Goal: Transaction & Acquisition: Purchase product/service

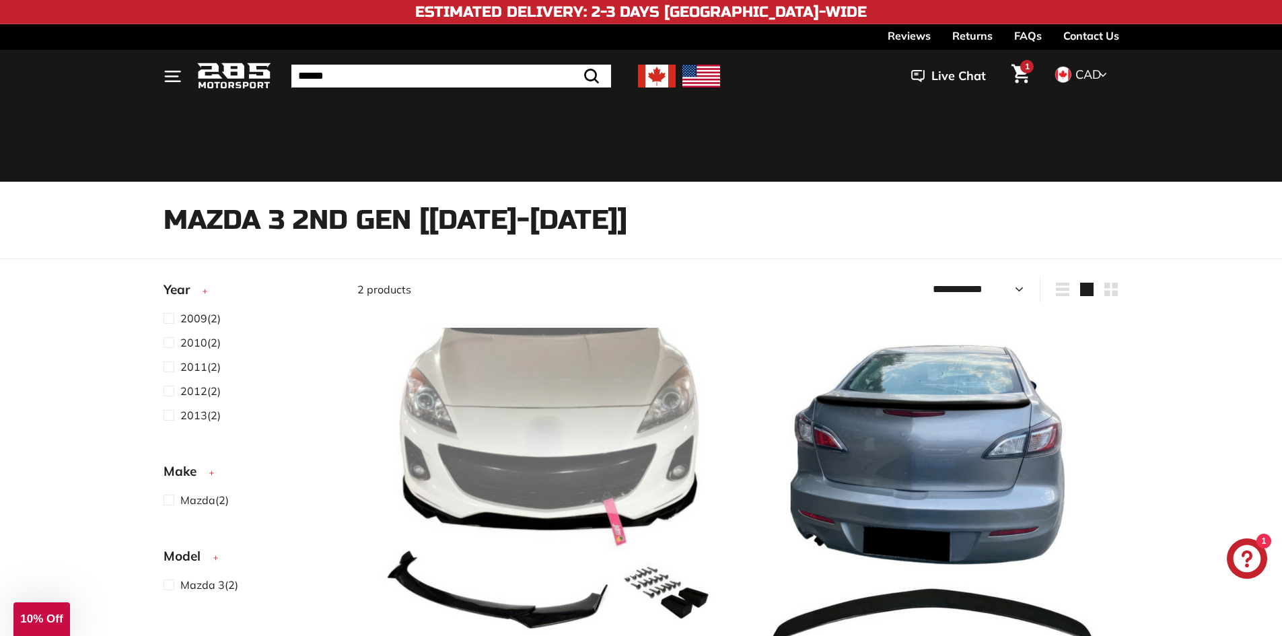
select select "**********"
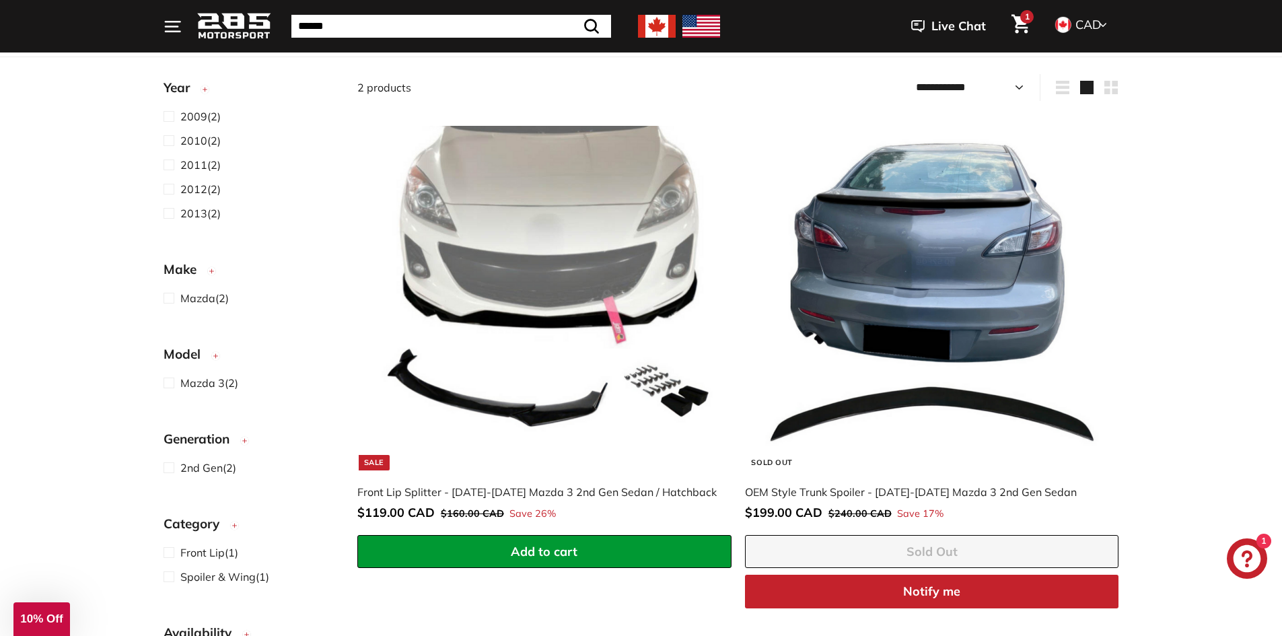
scroll to position [202, 0]
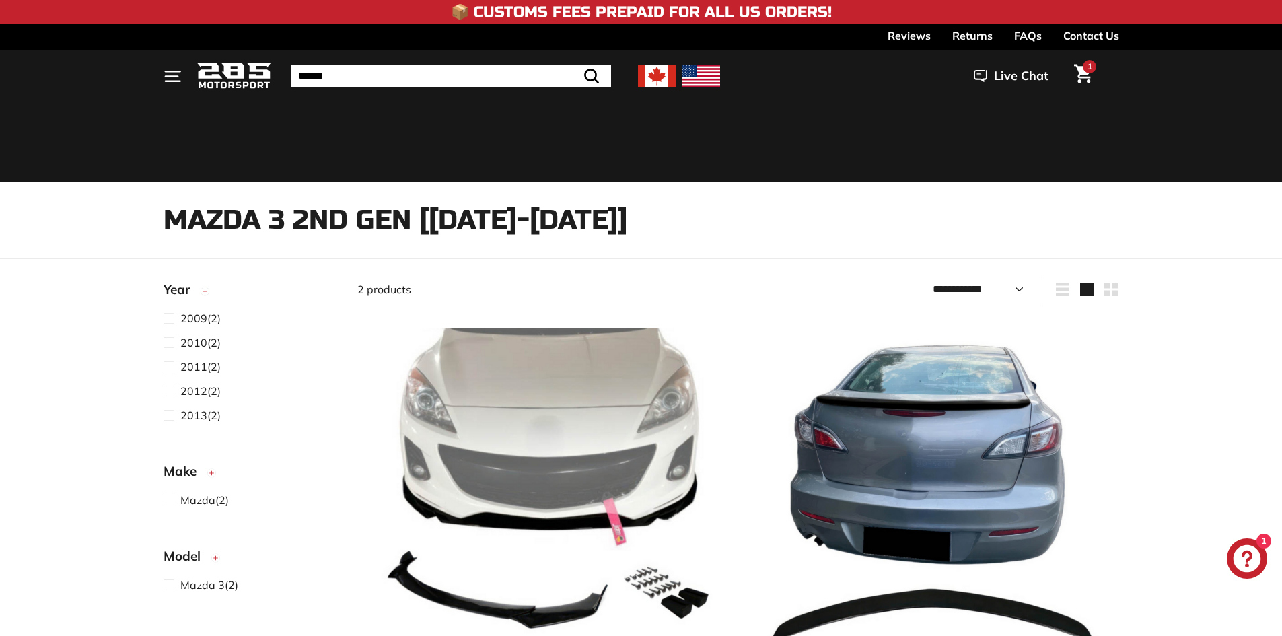
select select "**********"
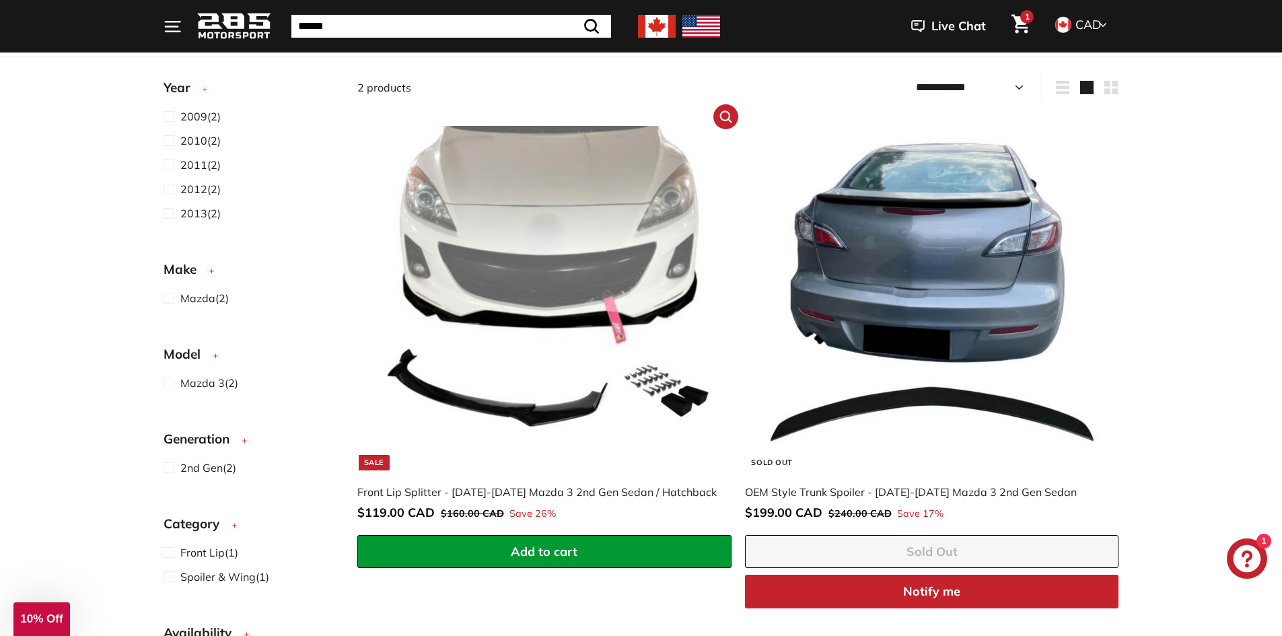
click at [468, 301] on img at bounding box center [544, 298] width 344 height 344
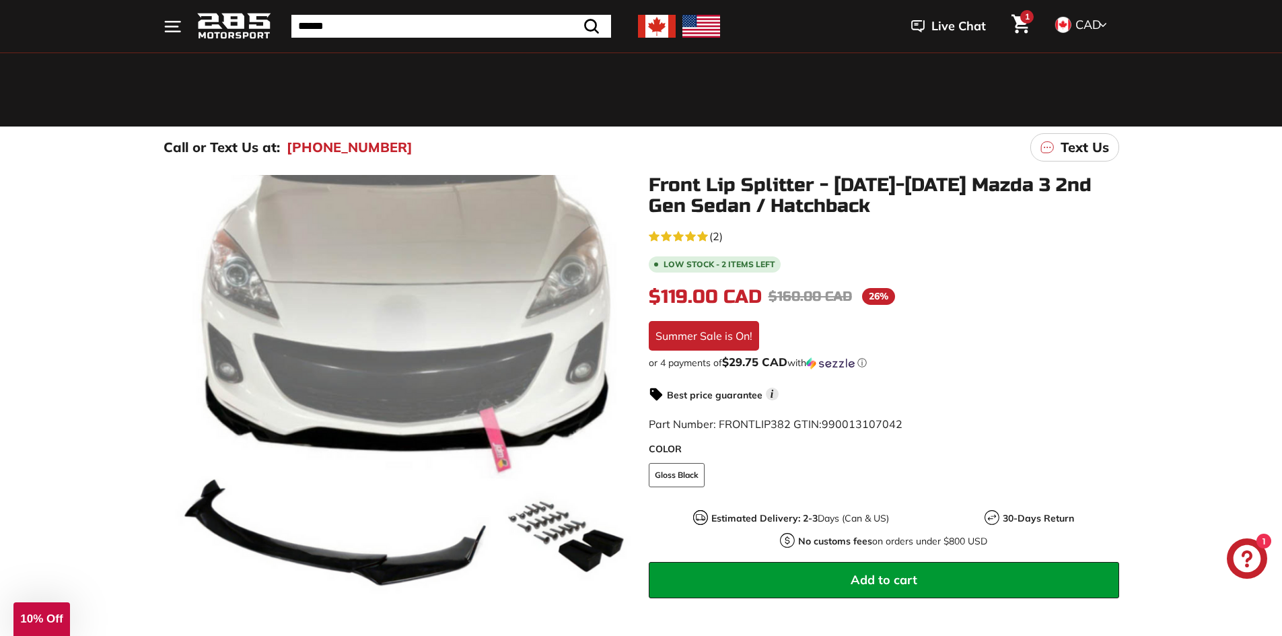
scroll to position [67, 0]
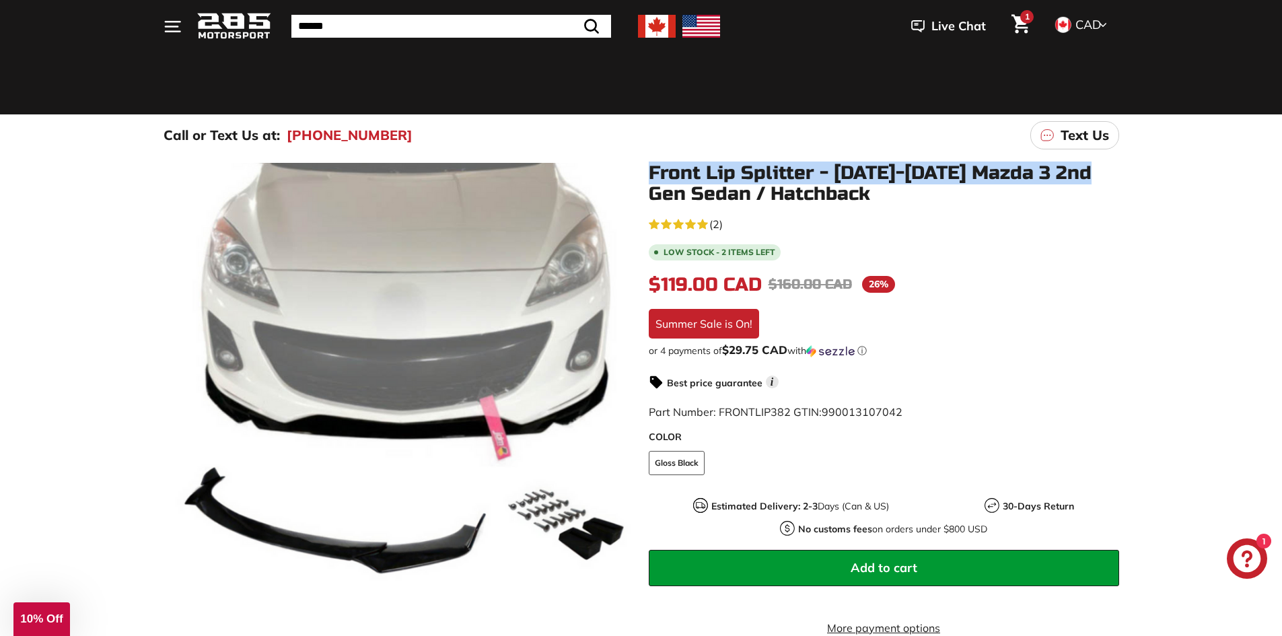
drag, startPoint x: 653, startPoint y: 171, endPoint x: 1100, endPoint y: 179, distance: 446.8
click at [1100, 179] on h1 "Front Lip Splitter - [DATE]-[DATE] Mazda 3 2nd Gen Sedan / Hatchback" at bounding box center [884, 184] width 470 height 42
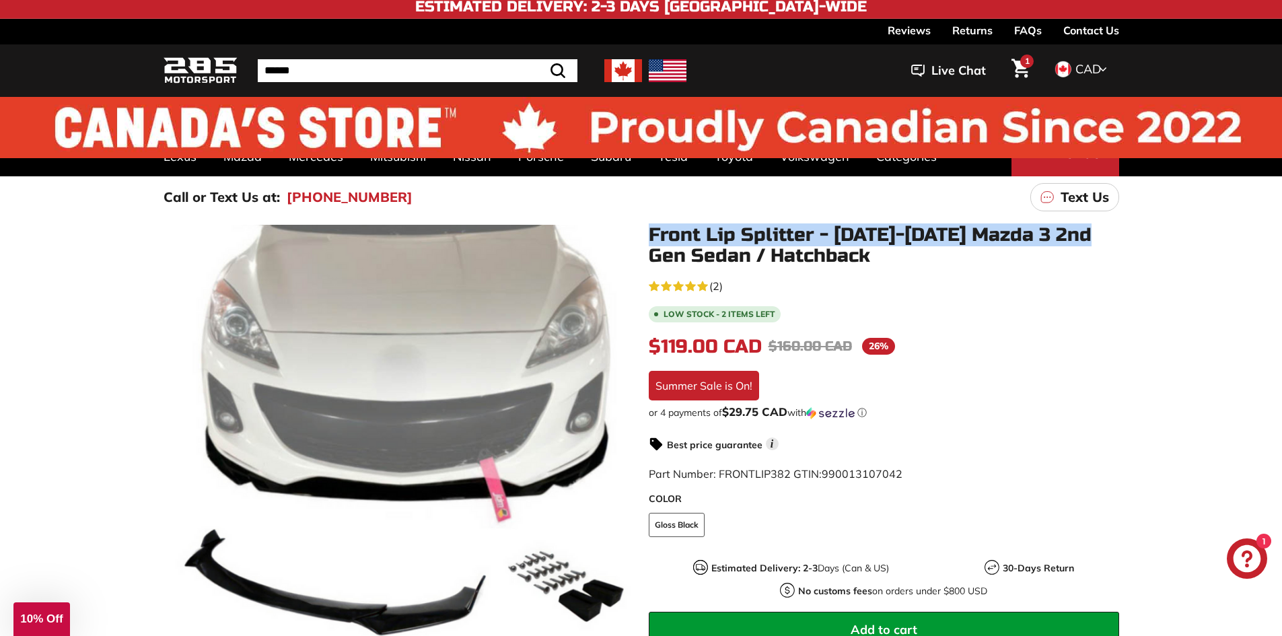
scroll to position [0, 0]
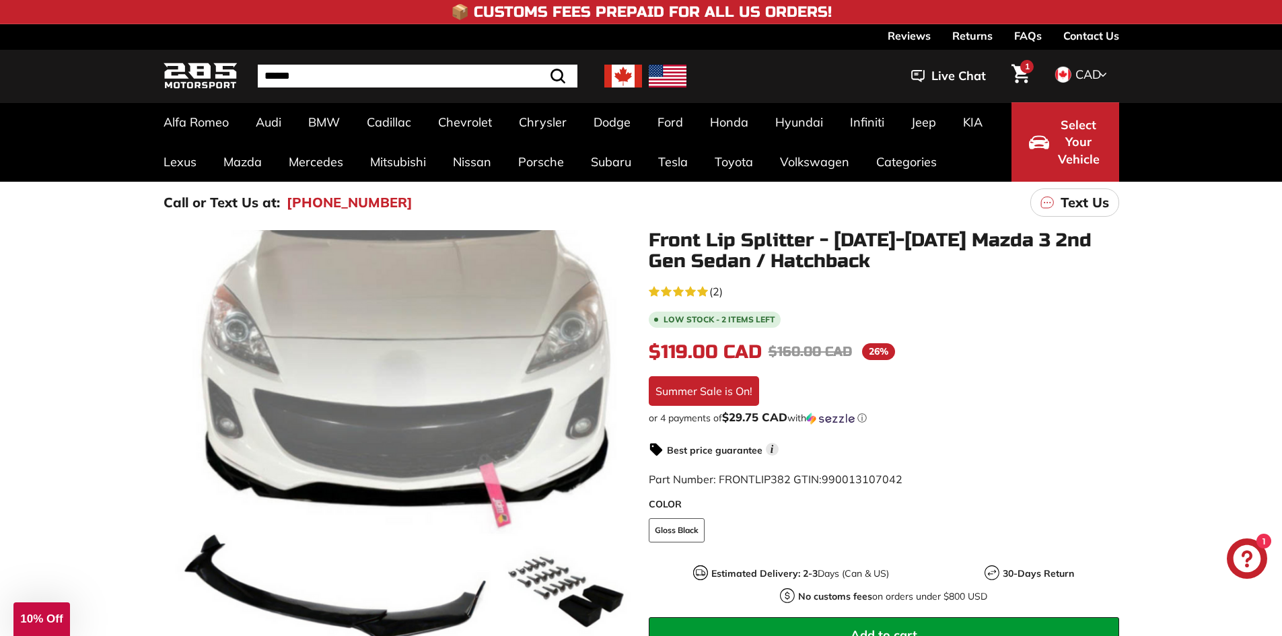
click at [1099, 344] on div "$119.00 CAD $119.00 CAD Regular price $160.00 CAD $160.00 CAD Sale price 26% /" at bounding box center [884, 352] width 470 height 28
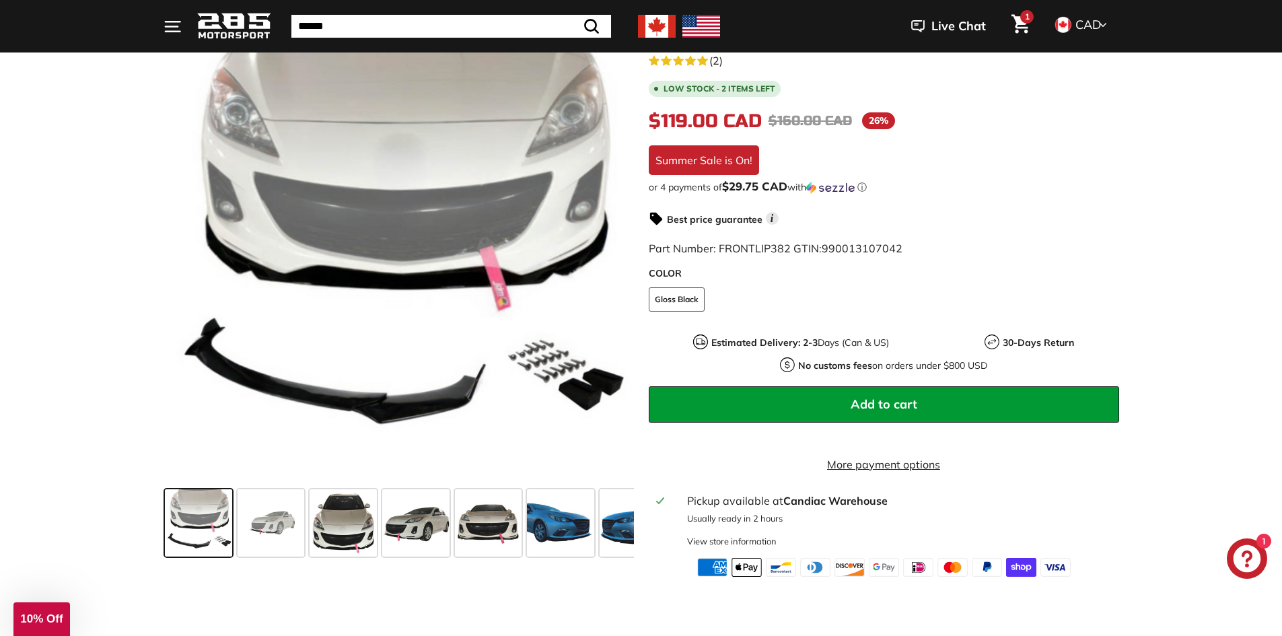
scroll to position [269, 0]
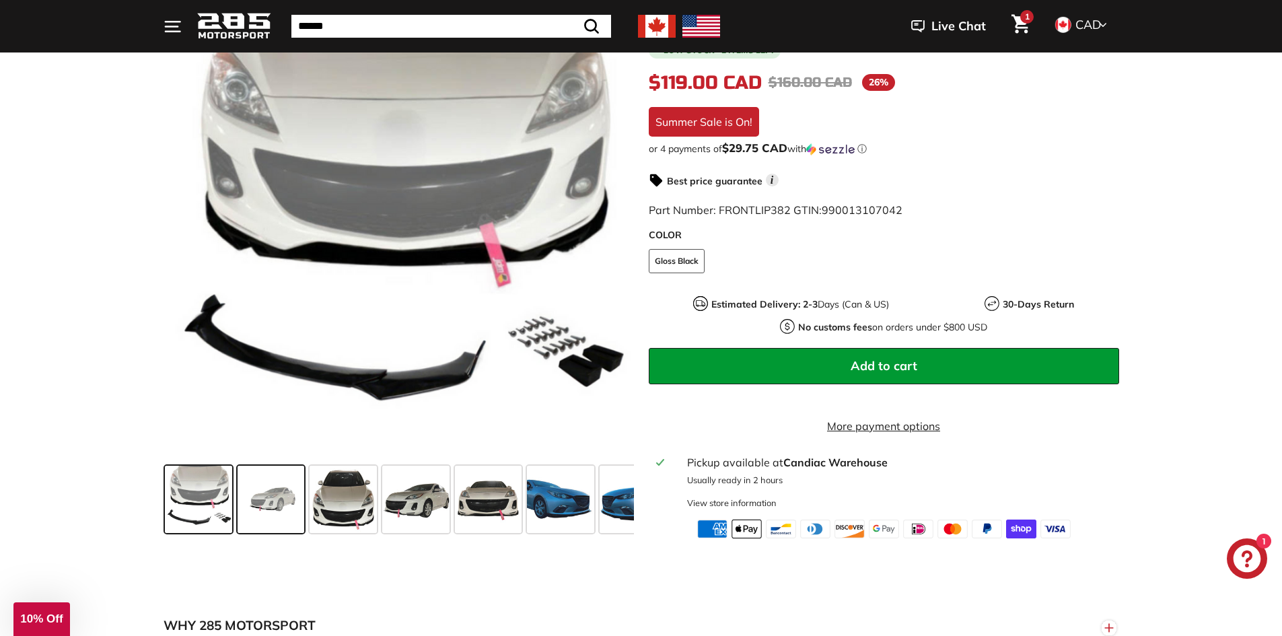
click at [276, 501] on span at bounding box center [270, 499] width 67 height 67
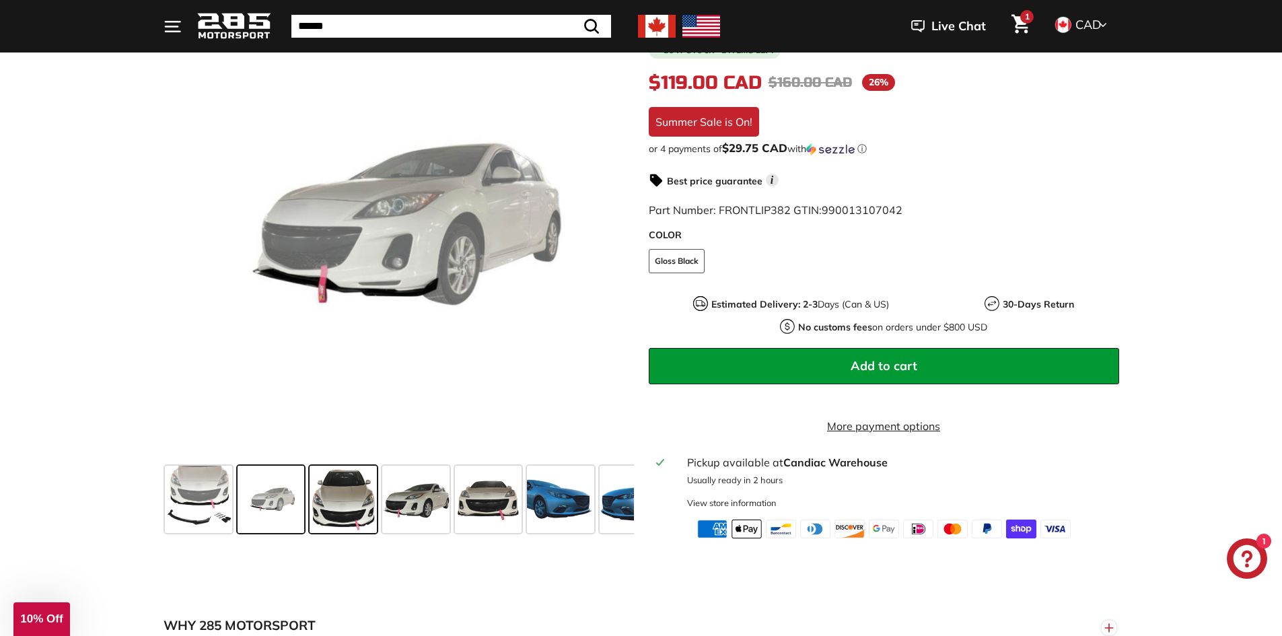
click at [361, 490] on span at bounding box center [342, 499] width 67 height 67
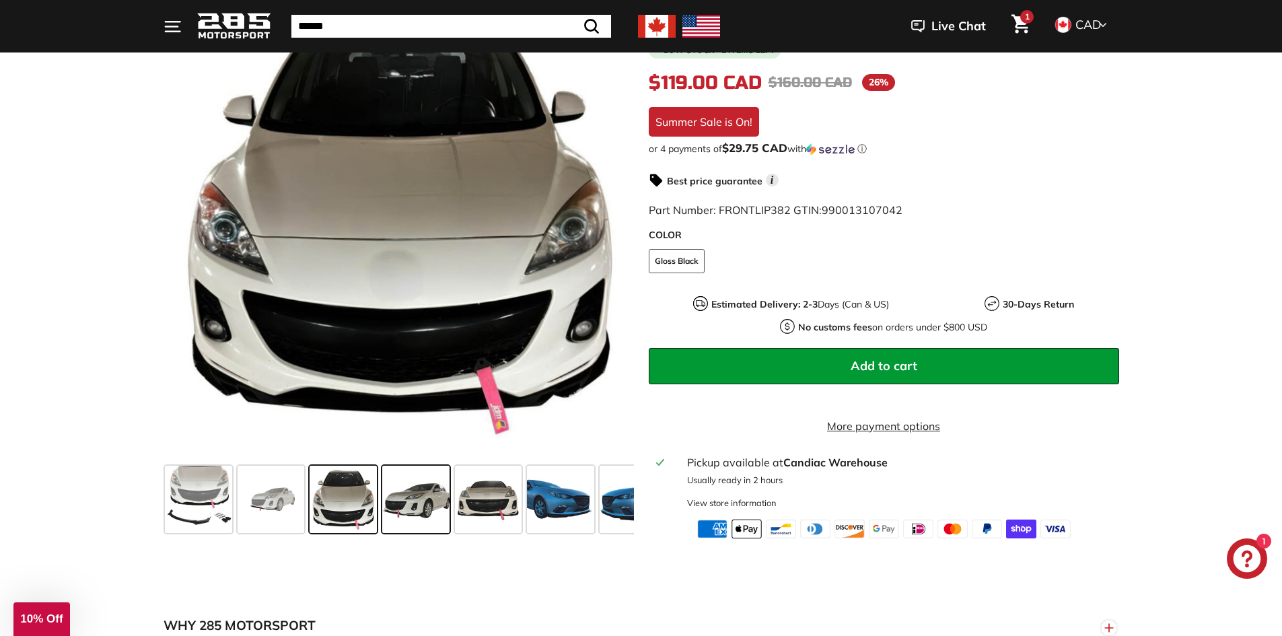
click at [422, 502] on span at bounding box center [415, 499] width 67 height 67
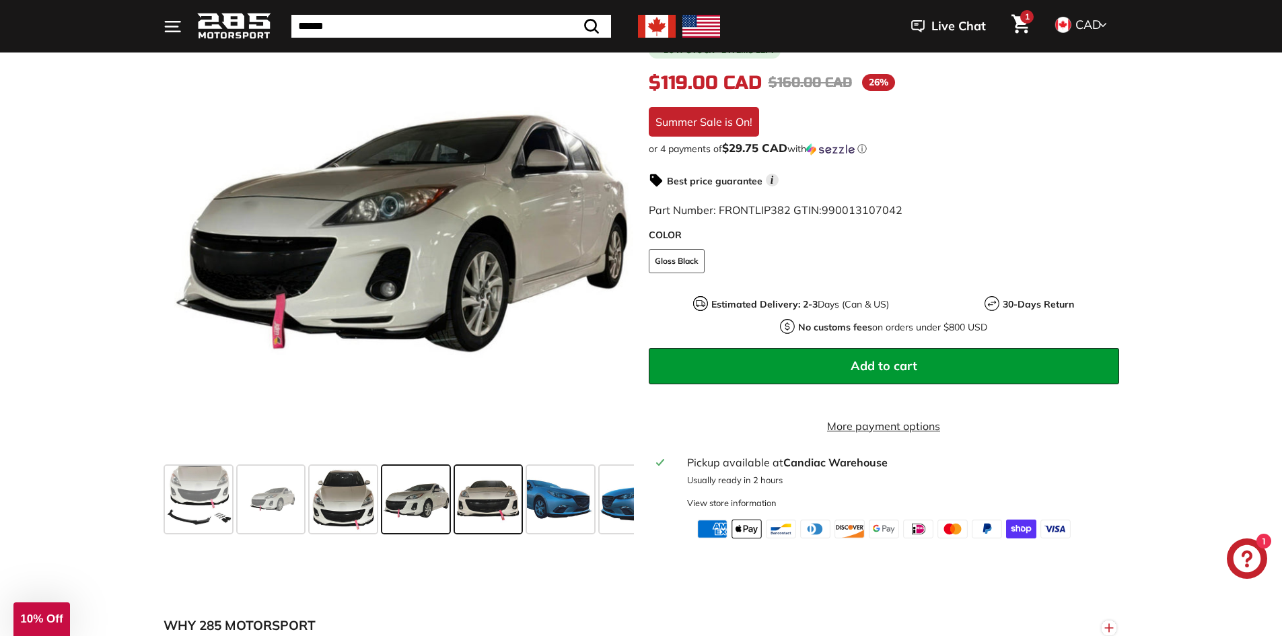
click at [465, 508] on span at bounding box center [488, 499] width 67 height 67
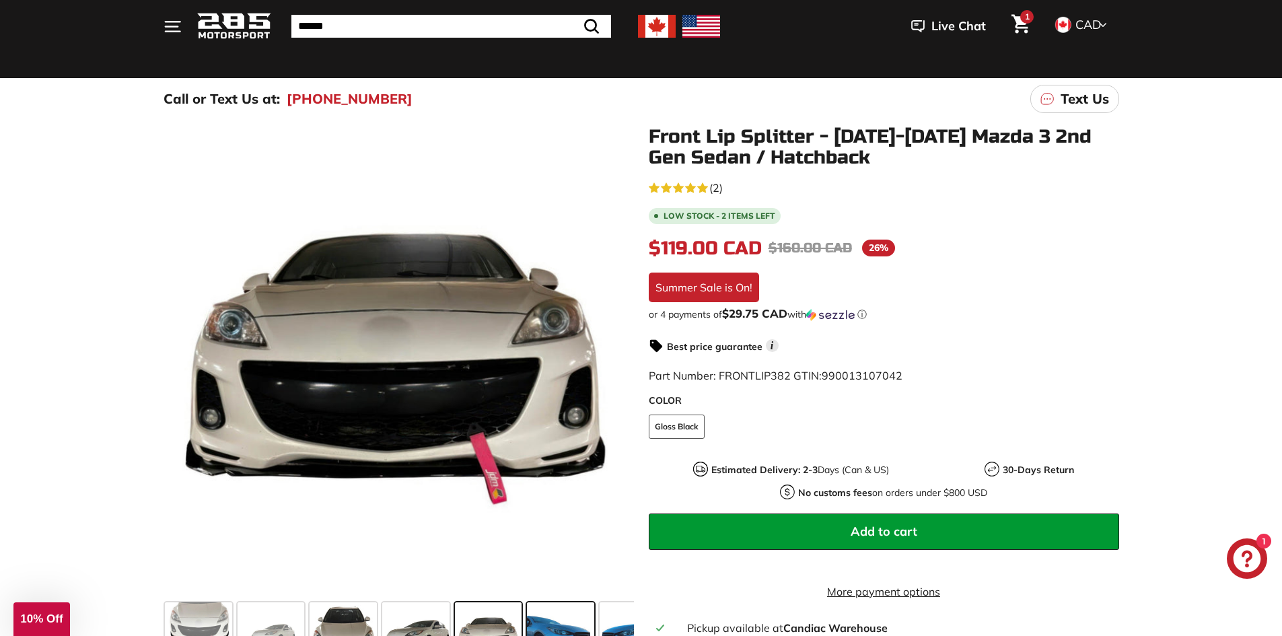
scroll to position [0, 0]
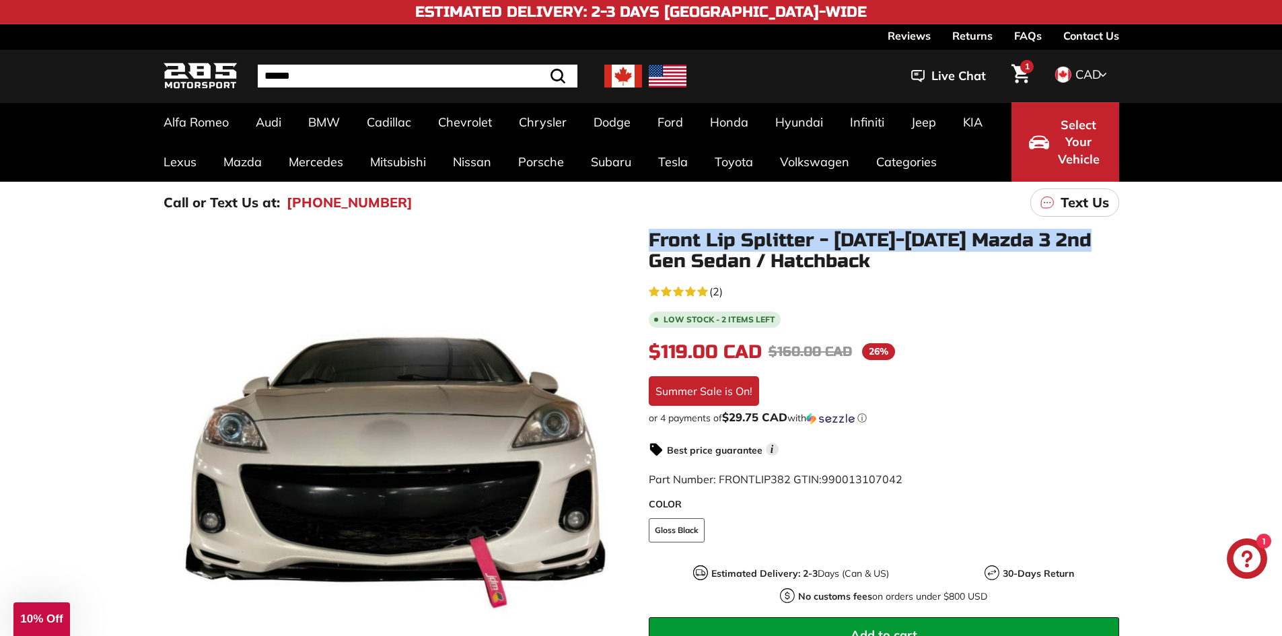
drag, startPoint x: 650, startPoint y: 235, endPoint x: 1103, endPoint y: 235, distance: 452.8
click at [1103, 235] on h1 "Front Lip Splitter - [DATE]-[DATE] Mazda 3 2nd Gen Sedan / Hatchback" at bounding box center [884, 251] width 470 height 42
click at [1019, 71] on icon "Cart" at bounding box center [1020, 74] width 18 height 19
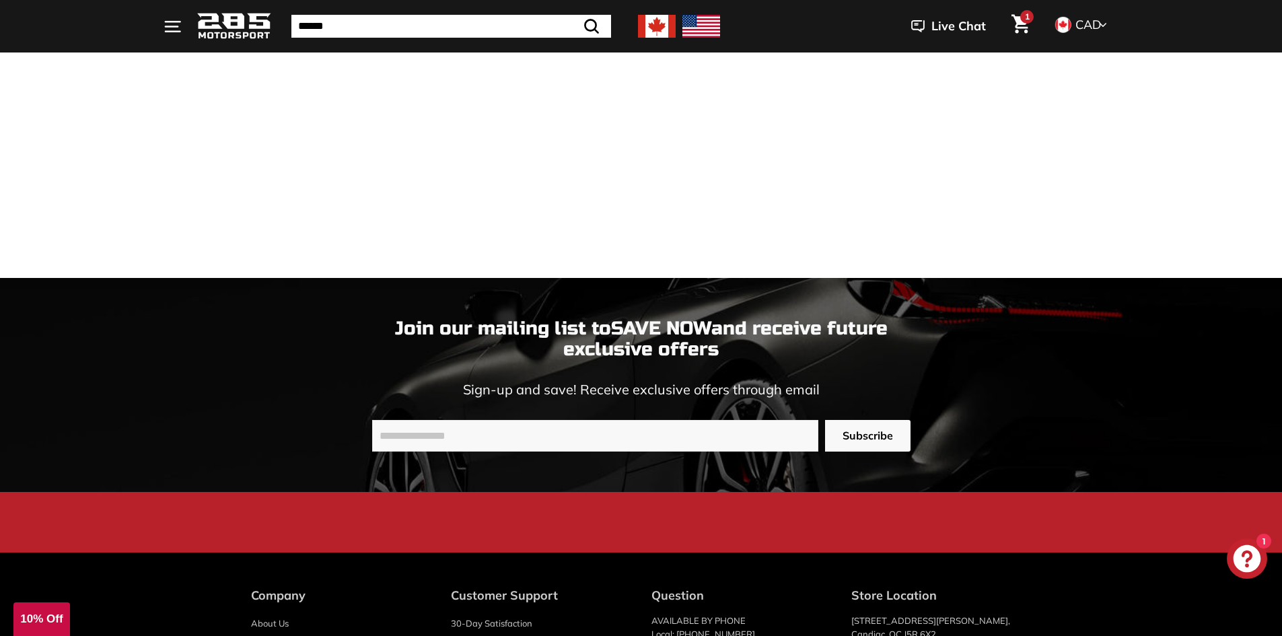
scroll to position [961, 0]
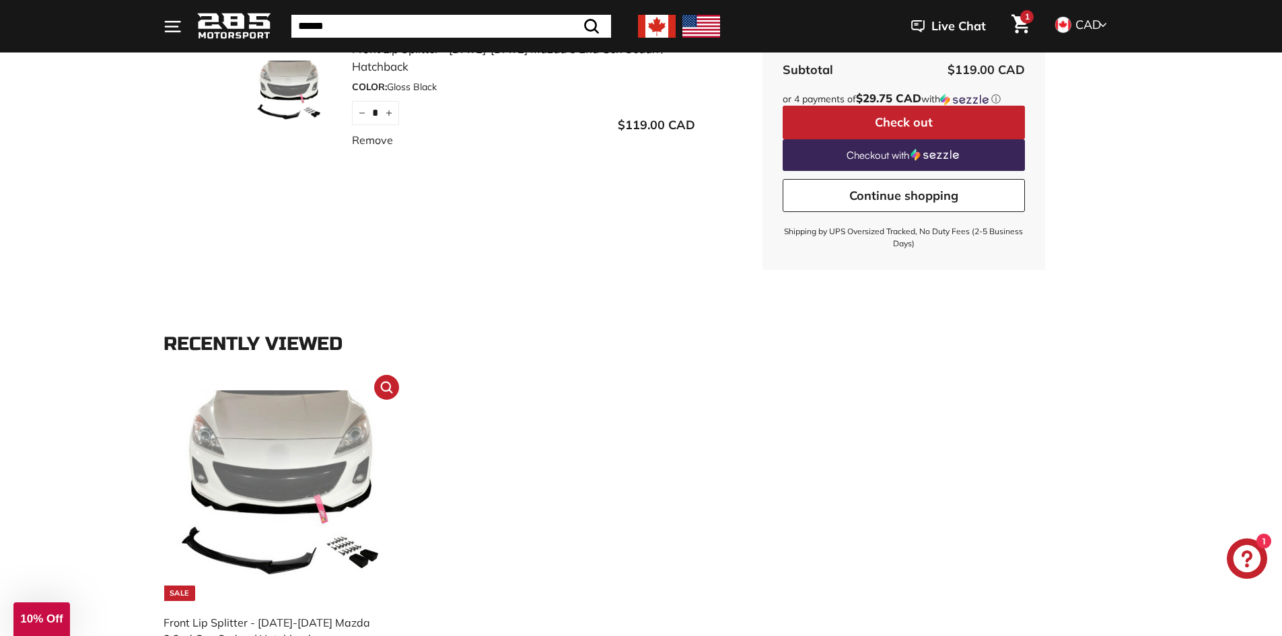
scroll to position [154, 0]
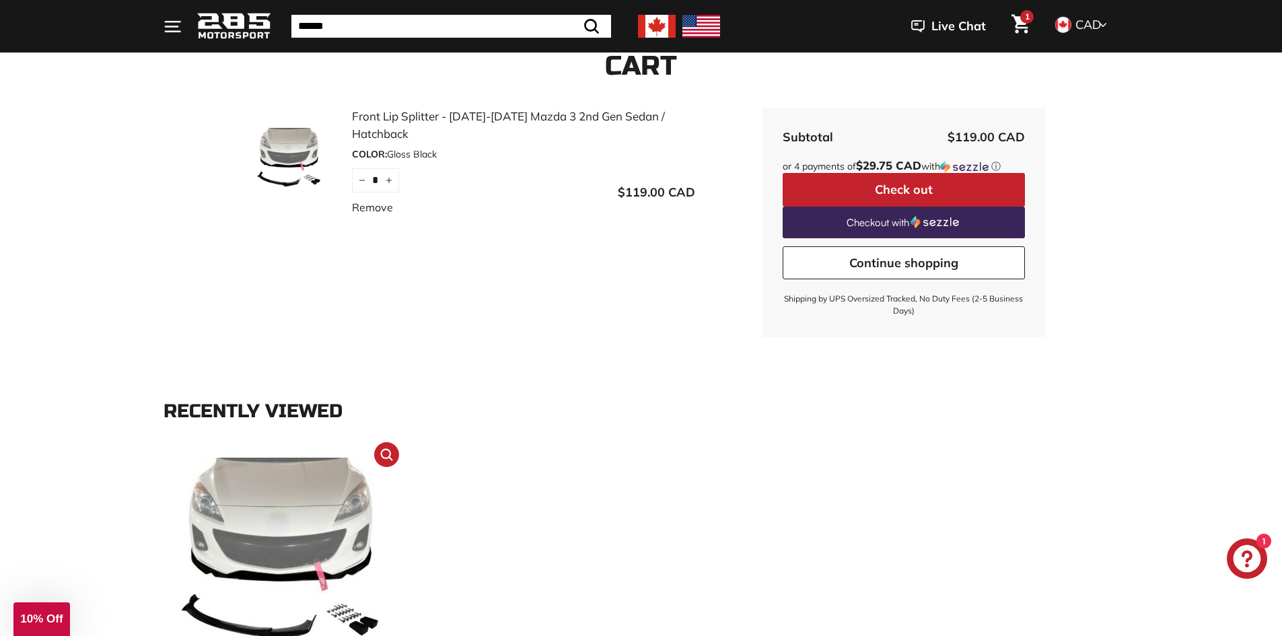
click at [308, 529] on img at bounding box center [277, 562] width 211 height 211
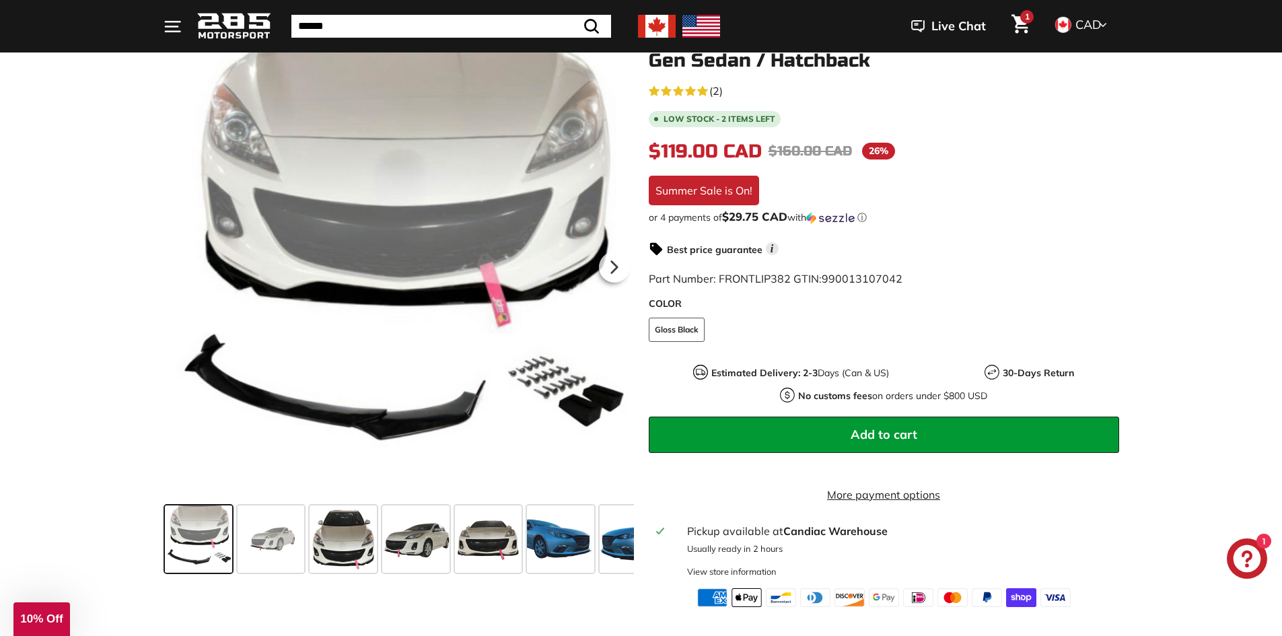
scroll to position [202, 0]
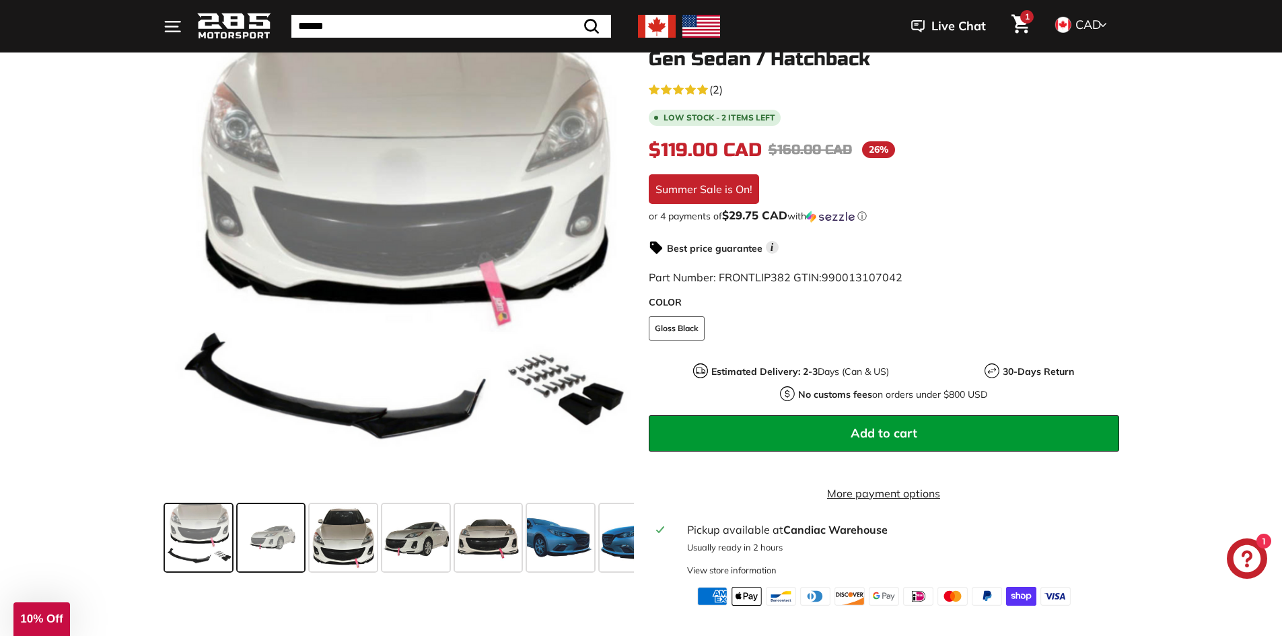
click at [268, 544] on span at bounding box center [270, 537] width 67 height 67
